Goal: Task Accomplishment & Management: Use online tool/utility

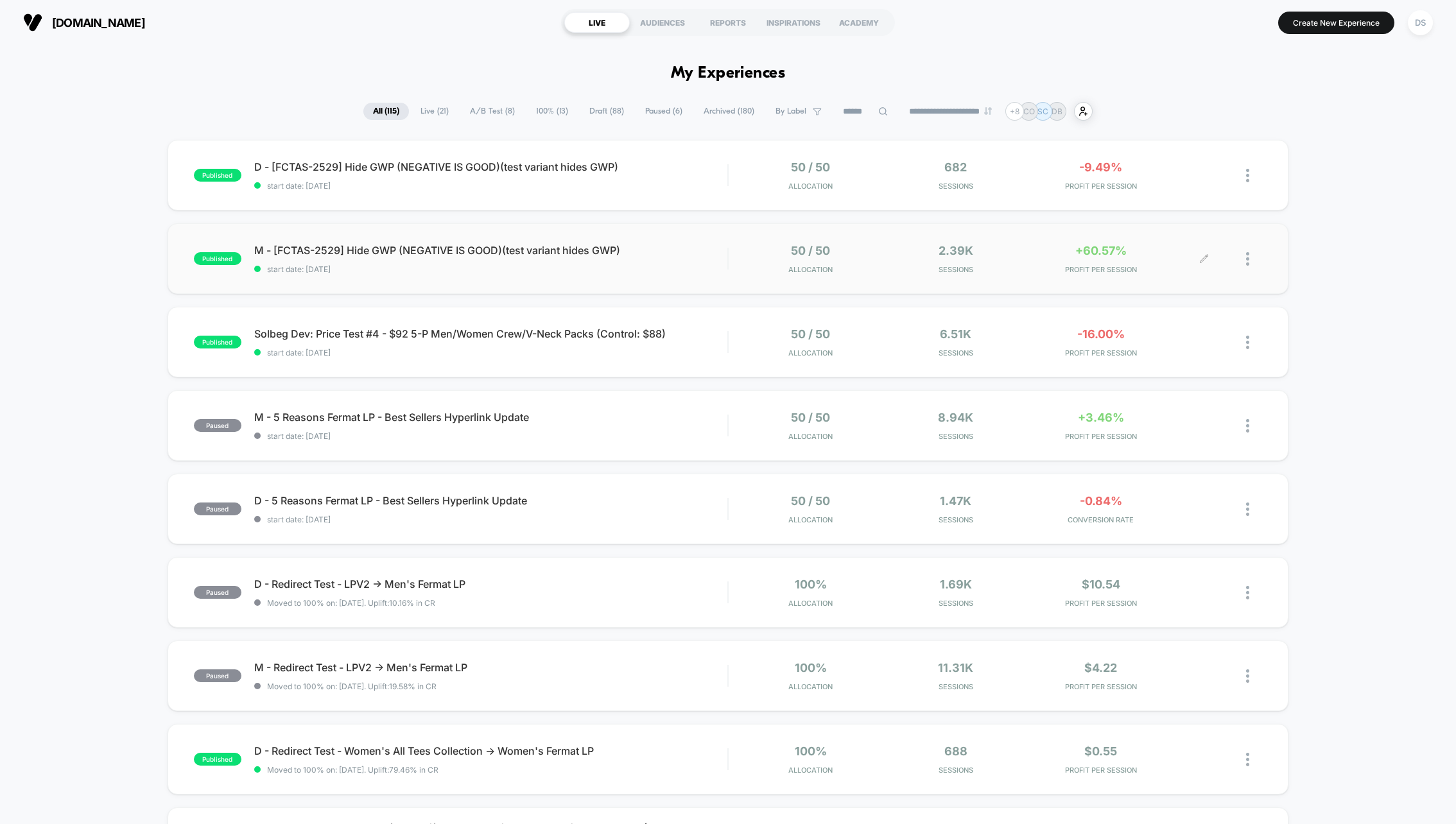
click at [727, 253] on span "M - [FCTAS-2529] Hide GWP (NEGATIVE IS GOOD)(test variant hides GWP)" at bounding box center [491, 249] width 473 height 13
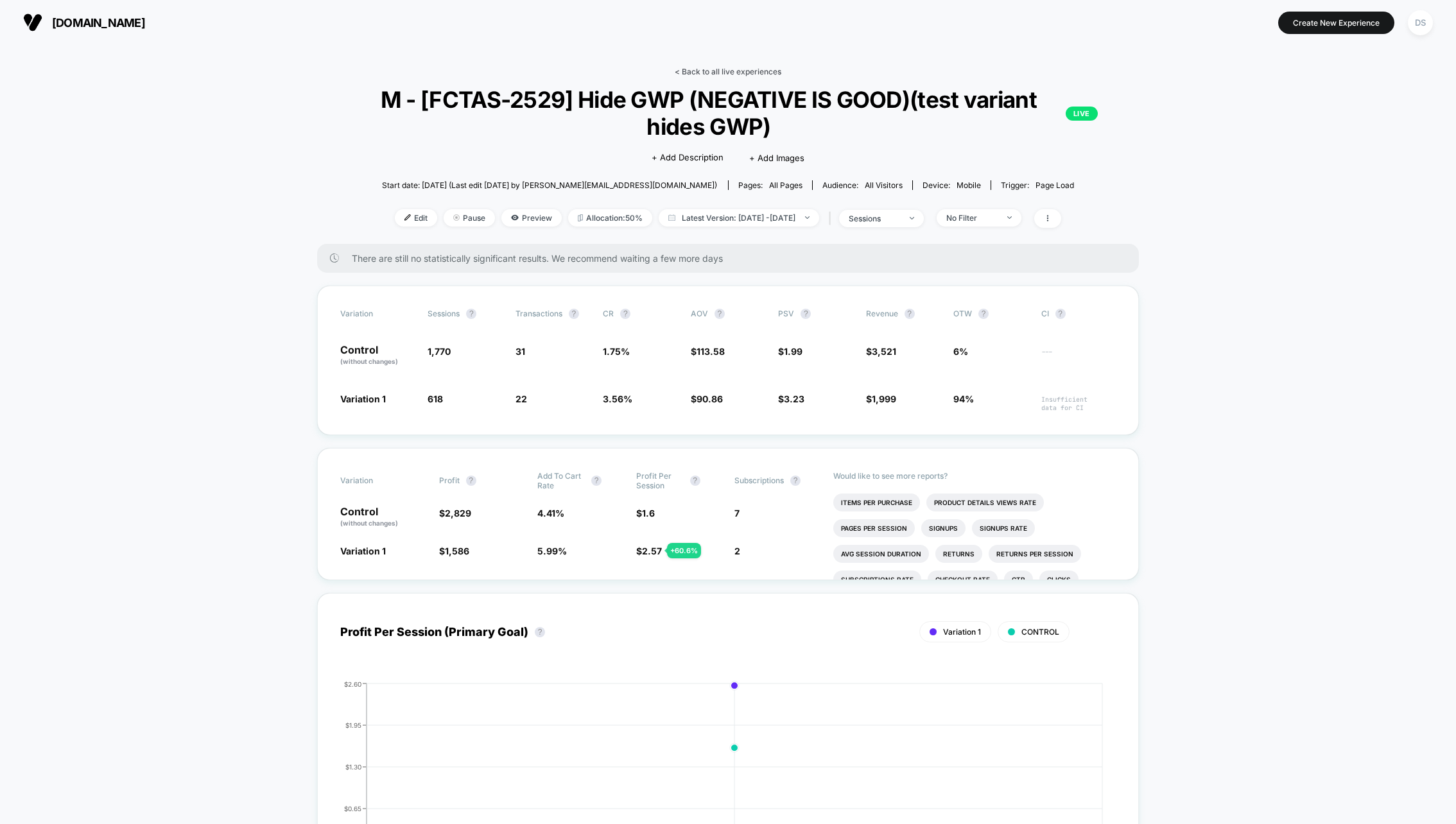
click at [693, 67] on link "< Back to all live experiences" at bounding box center [727, 72] width 106 height 10
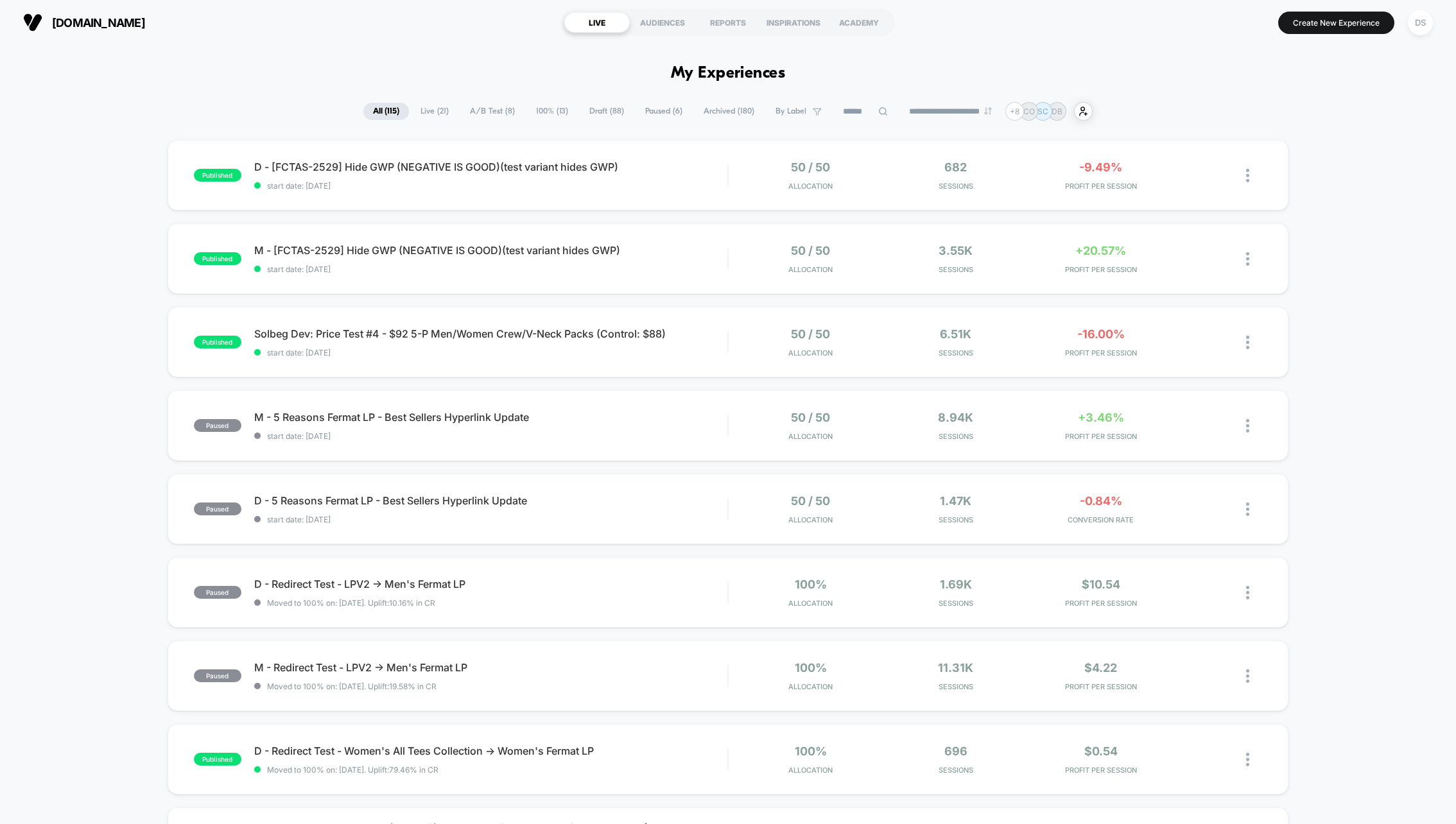
drag, startPoint x: 666, startPoint y: 80, endPoint x: 732, endPoint y: 79, distance: 66.0
click at [443, 330] on span "Solbeg Dev: Price Test #4 - $92 5-P Men/Women Crew/V-Neck Packs (Control: $88) …" at bounding box center [491, 333] width 473 height 13
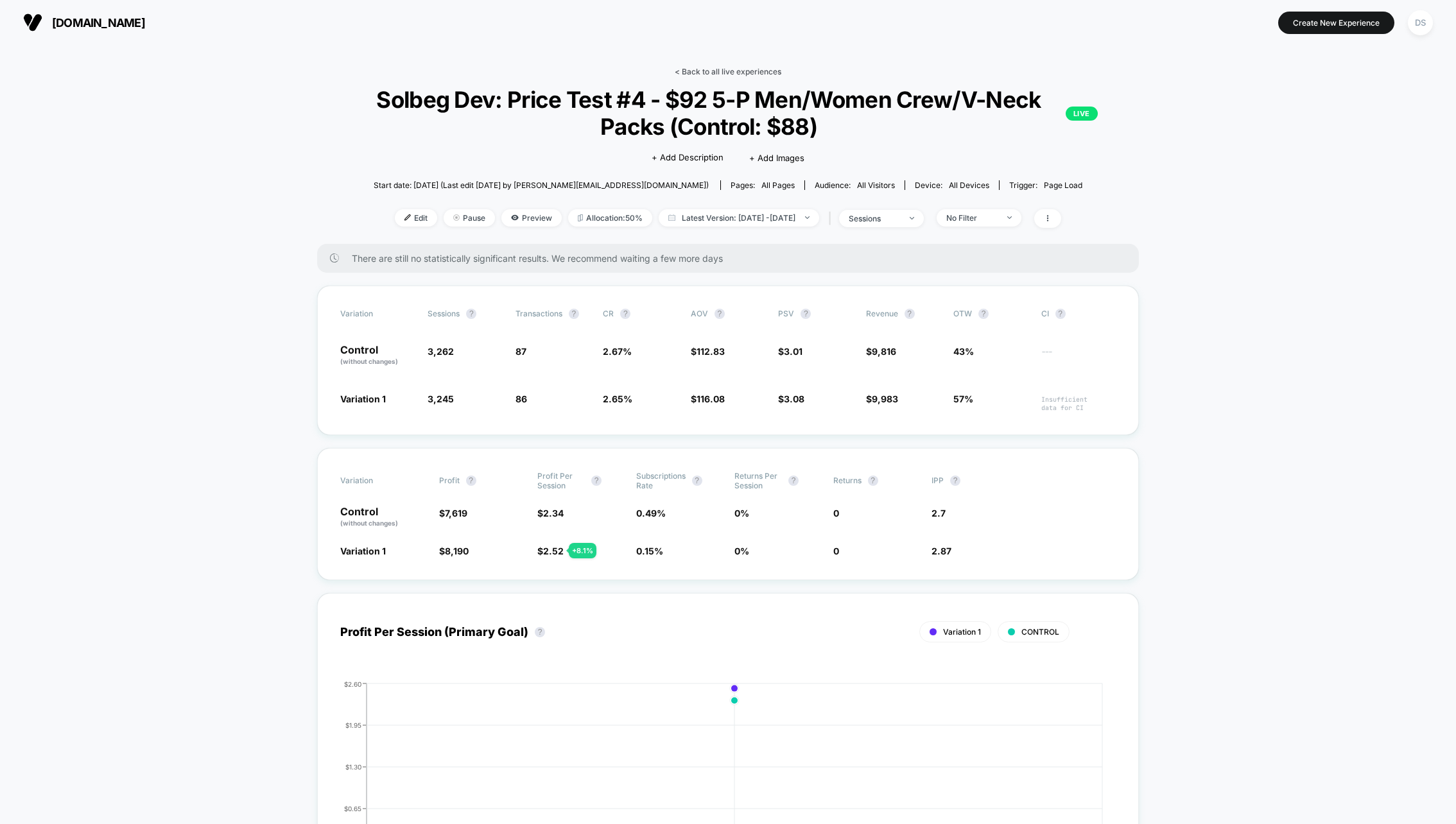
click at [695, 71] on link "< Back to all live experiences" at bounding box center [727, 72] width 106 height 10
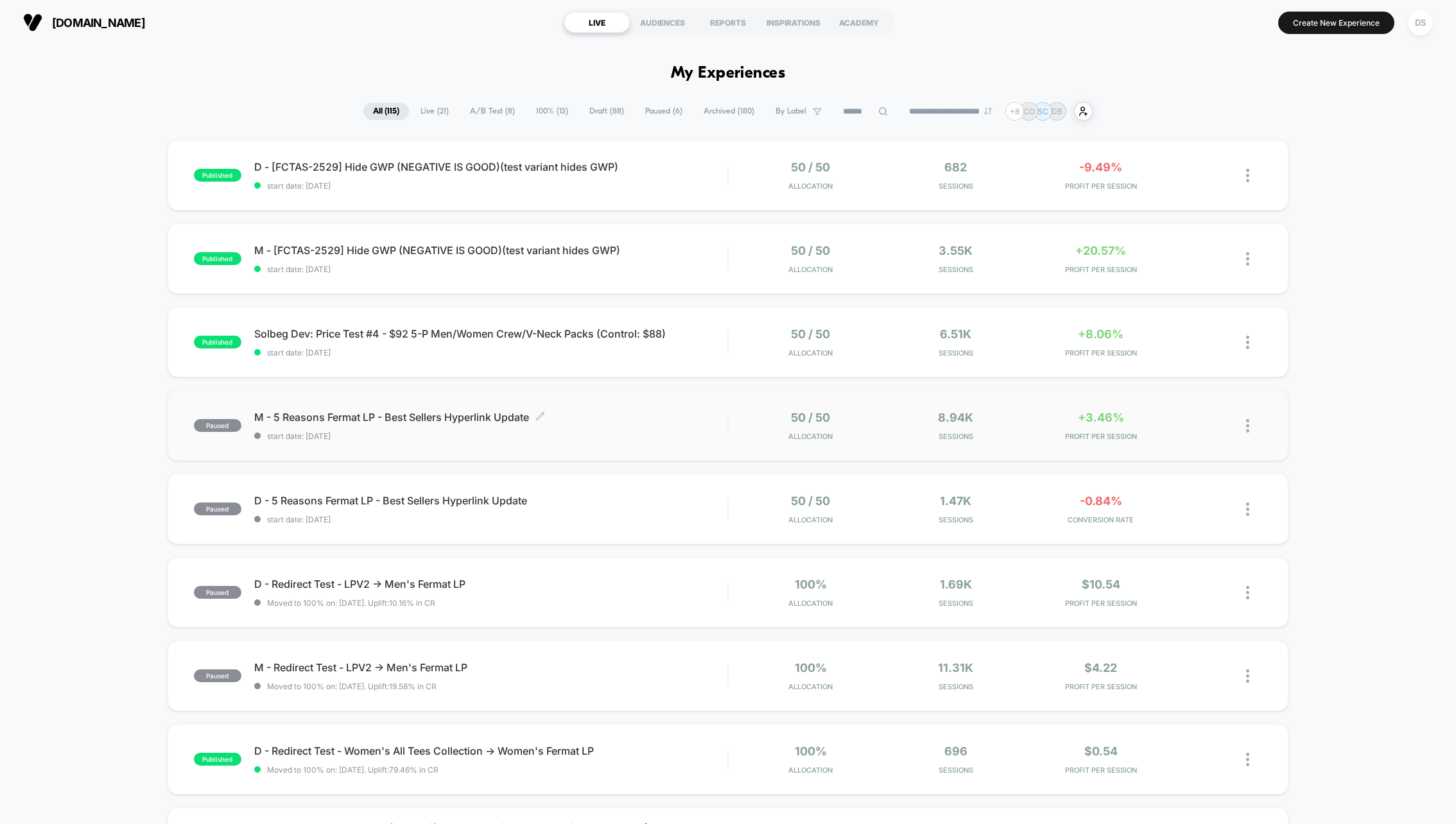
click at [433, 426] on div "M - 5 Reasons Fermat LP - Best Sellers Hyperlink Update Click to edit experienc…" at bounding box center [491, 425] width 473 height 30
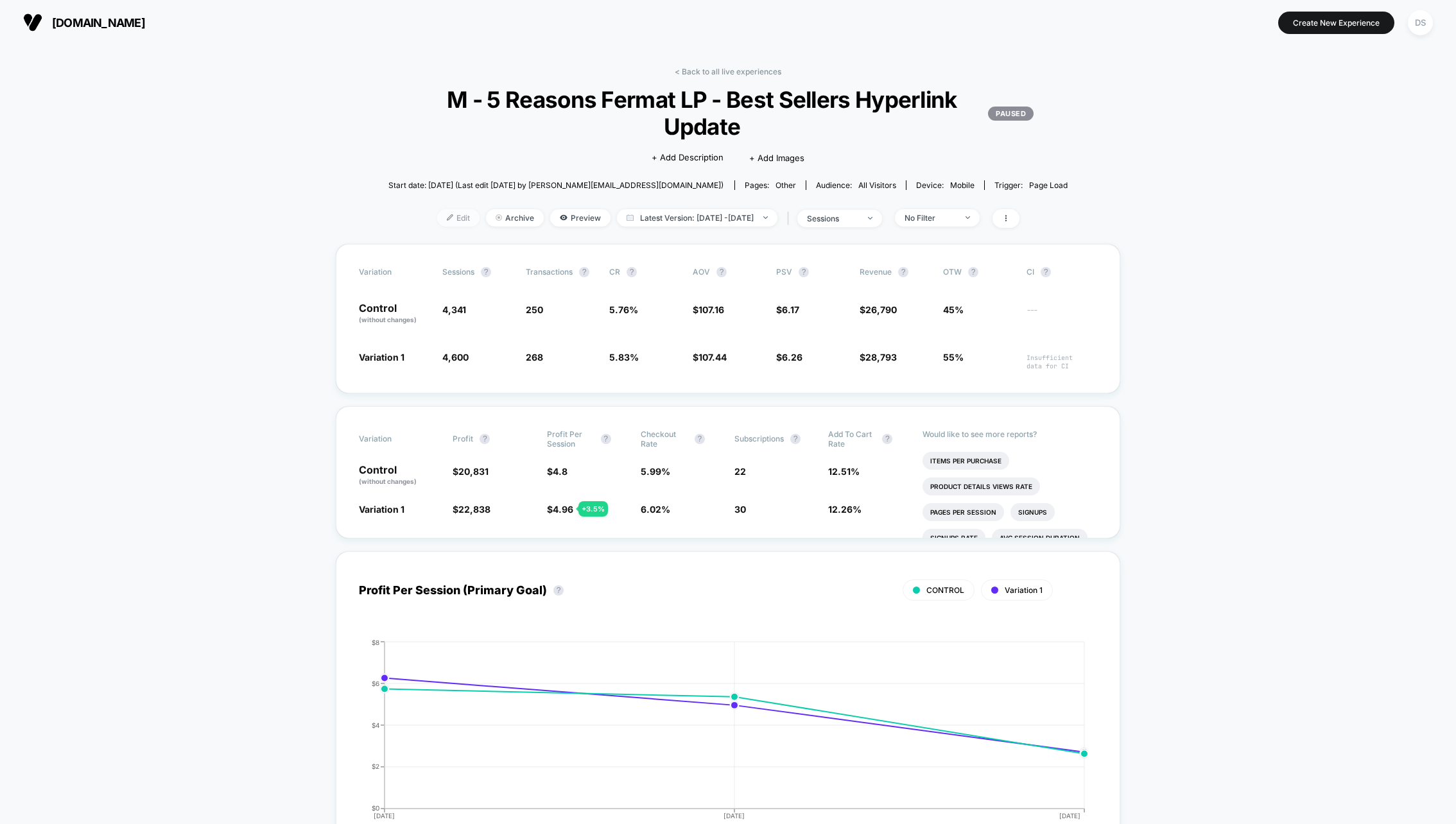
click at [449, 217] on span "Edit" at bounding box center [458, 217] width 43 height 17
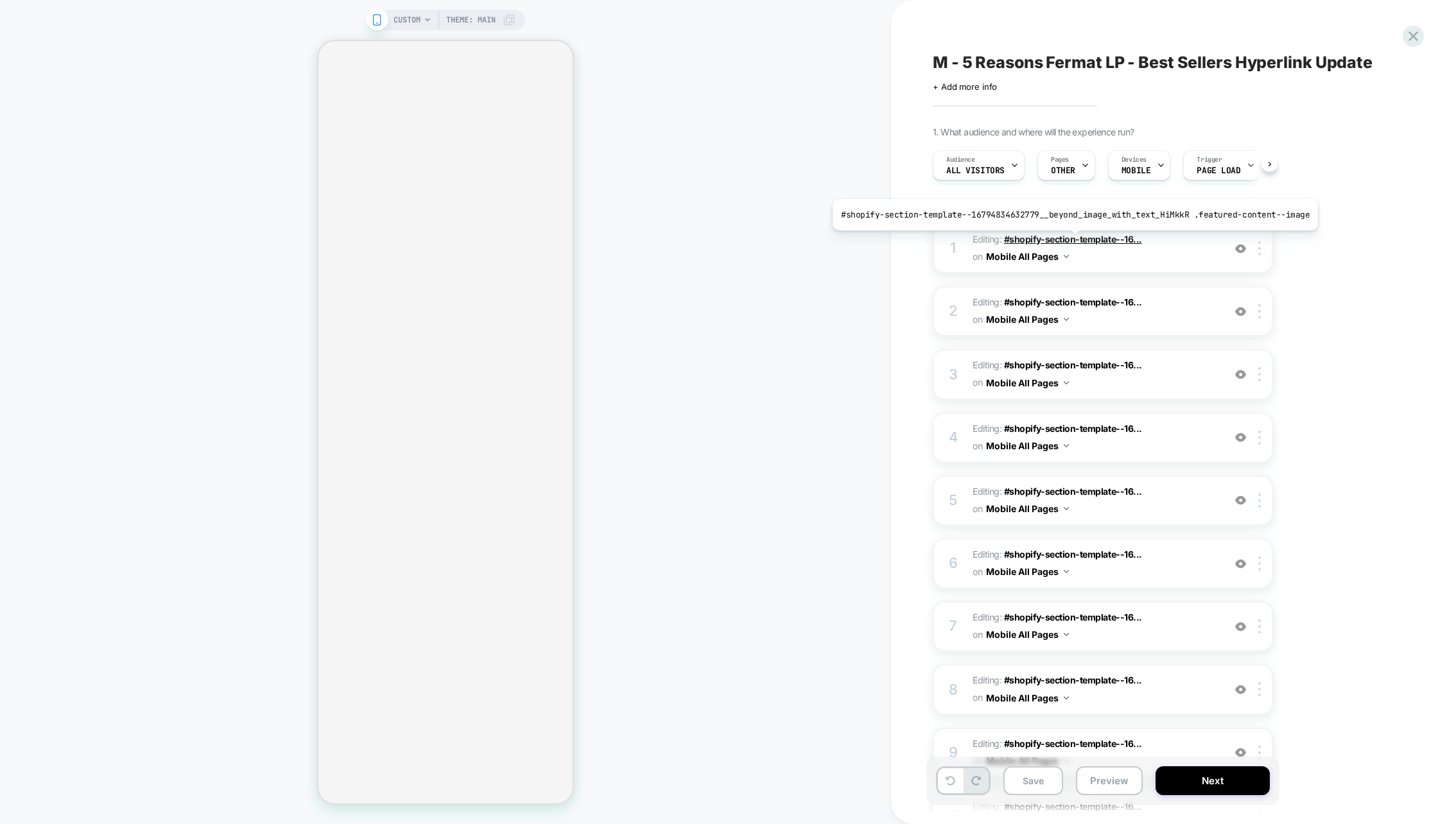
click at [1069, 240] on span "#shopify-section-template--16..." at bounding box center [1073, 239] width 138 height 11
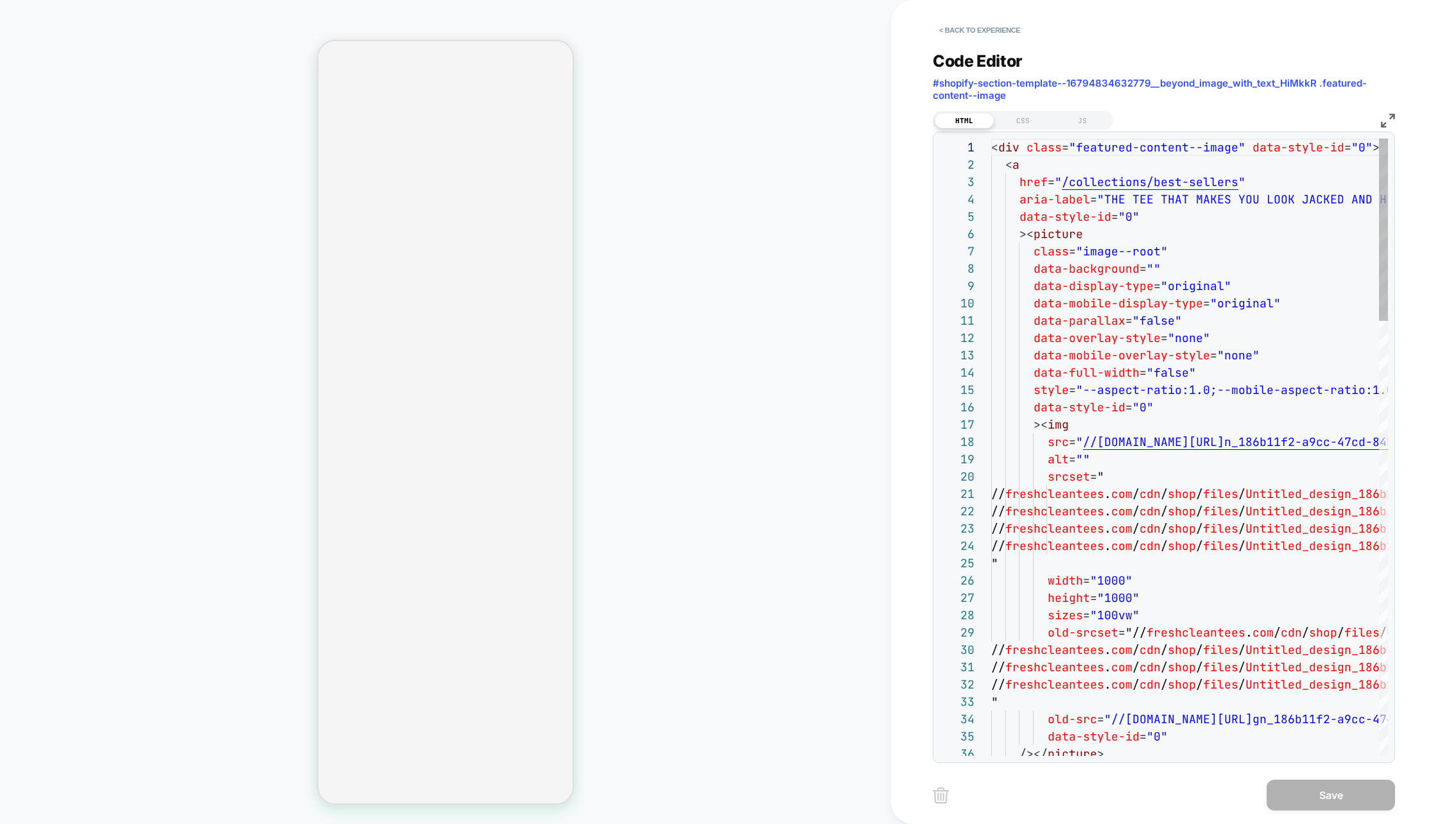
scroll to position [173, 0]
click at [626, 285] on div "CUSTOM Theme: MAIN" at bounding box center [446, 412] width 891 height 798
click at [972, 37] on button "< Back to experience" at bounding box center [980, 30] width 93 height 21
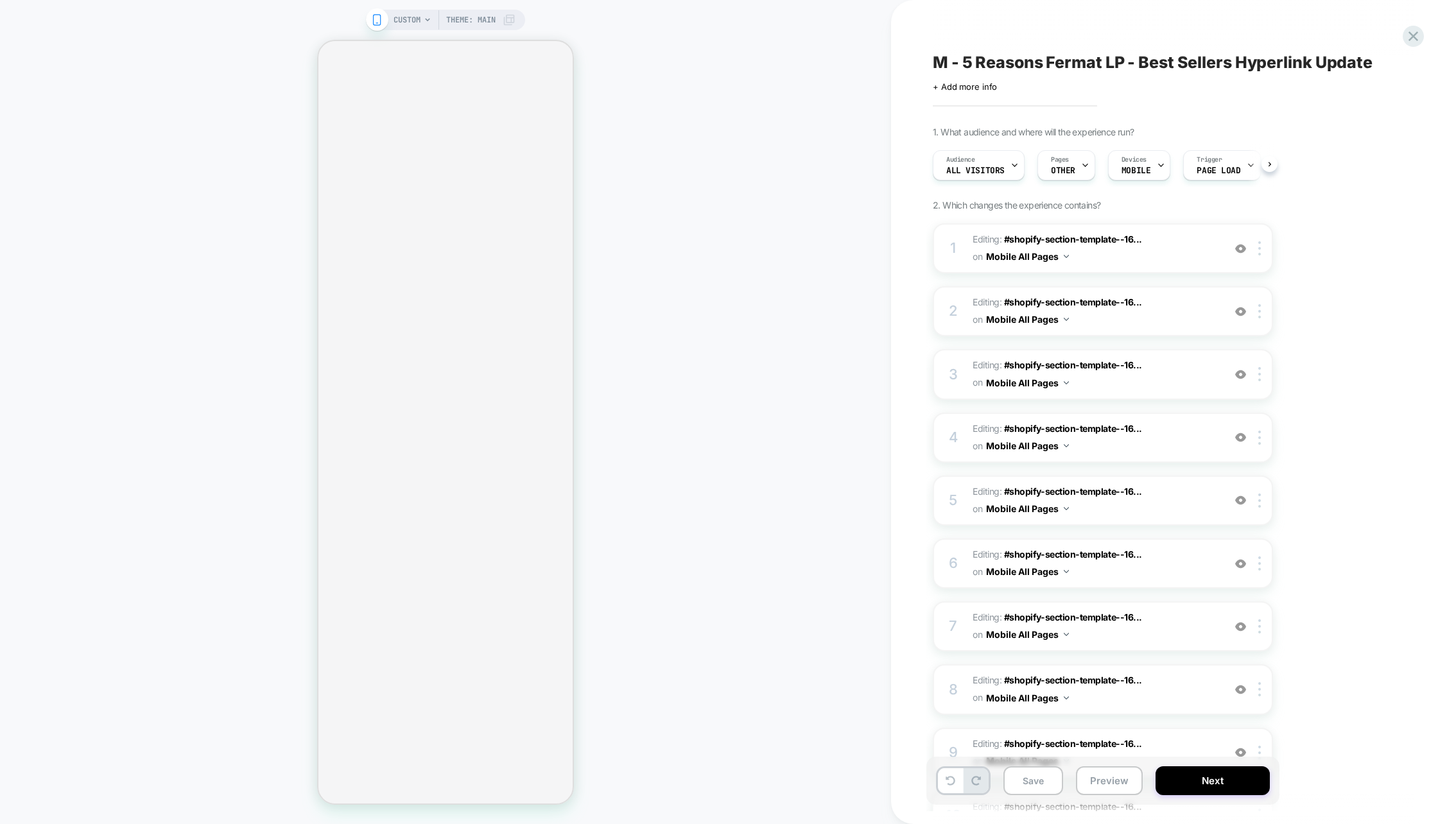
scroll to position [0, 0]
click at [1417, 29] on icon at bounding box center [1412, 36] width 17 height 17
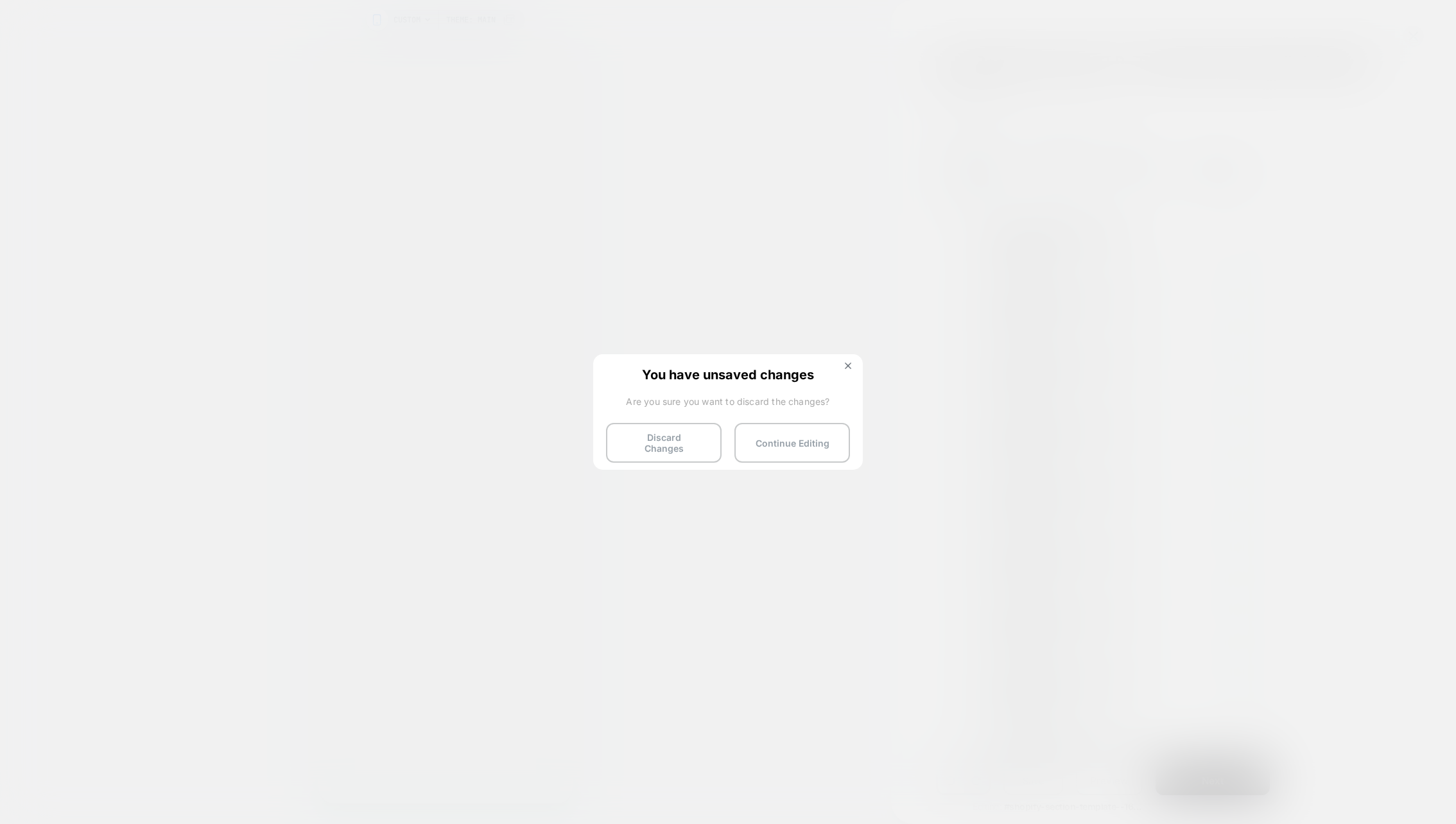
drag, startPoint x: 676, startPoint y: 438, endPoint x: 936, endPoint y: 293, distance: 297.7
click at [936, 293] on body "CUSTOM Theme: MAIN M - 5 Reasons Fermat LP - Best Sellers Hyperlink Update Clic…" at bounding box center [728, 412] width 1456 height 824
click at [853, 361] on div "You have unsaved changes Are you sure you want to discard the changes? Discard …" at bounding box center [727, 411] width 270 height 113
click at [846, 363] on img at bounding box center [848, 366] width 6 height 6
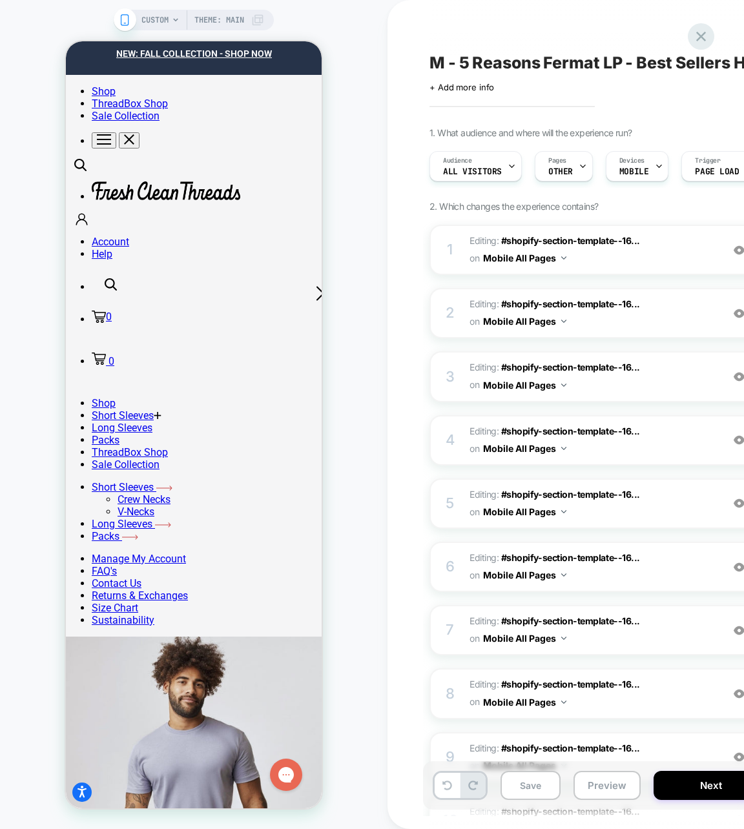
click at [708, 39] on icon at bounding box center [700, 36] width 17 height 17
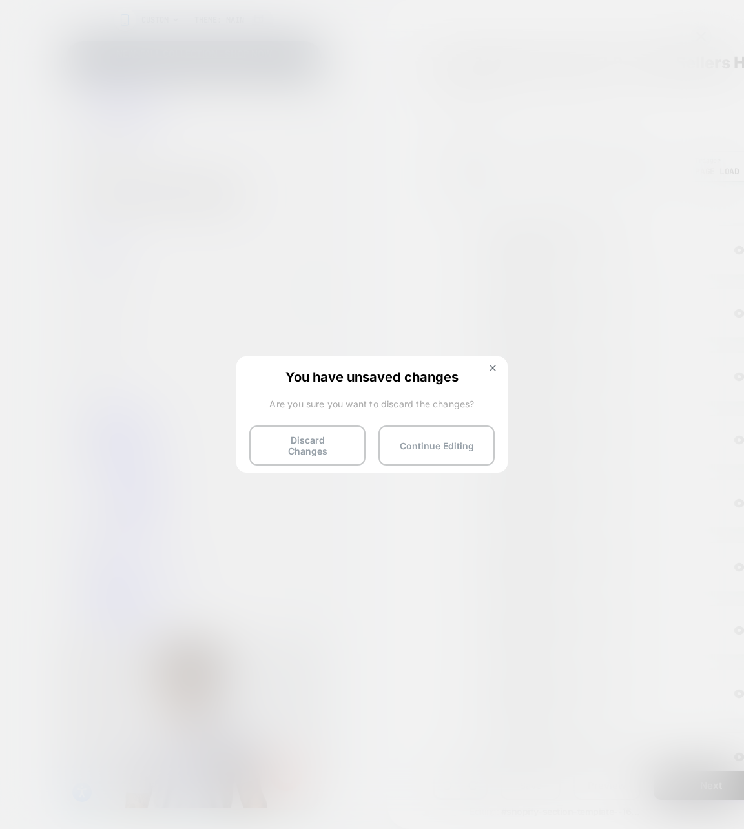
click at [324, 464] on div "You have unsaved changes Are you sure you want to discard the changes? Discard …" at bounding box center [371, 413] width 271 height 114
click at [319, 446] on button "Discard Changes" at bounding box center [307, 445] width 116 height 40
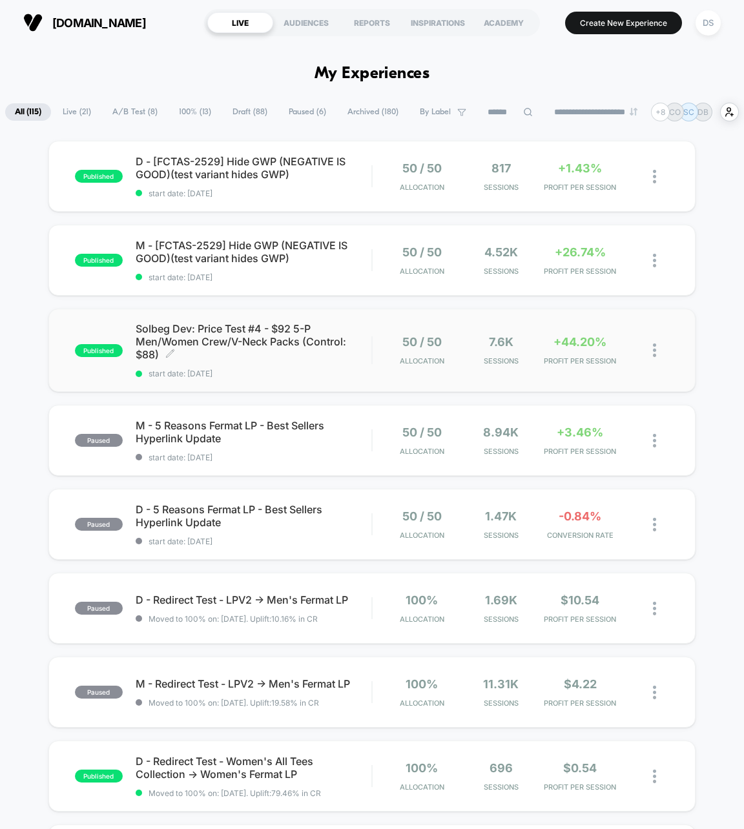
click at [311, 373] on div "Solbeg Dev: Price Test #4 - $92 5-P Men/Women Crew/V-Neck Packs (Control: $88) …" at bounding box center [254, 350] width 236 height 56
